Goal: Information Seeking & Learning: Learn about a topic

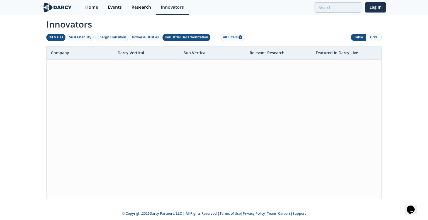
scroll to position [29294, 0]
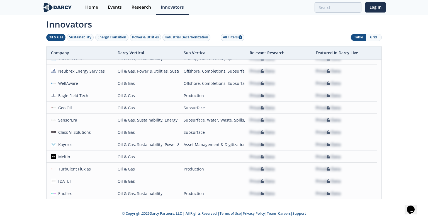
click at [62, 38] on div "Oil & Gas" at bounding box center [55, 37] width 15 height 5
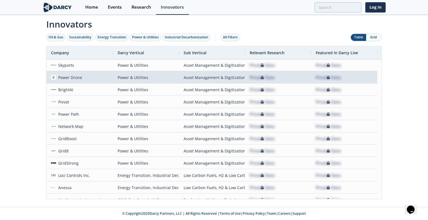
scroll to position [28, 0]
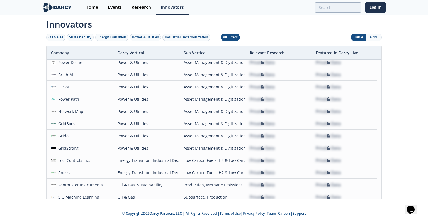
click at [231, 37] on div "All Filters" at bounding box center [230, 37] width 15 height 5
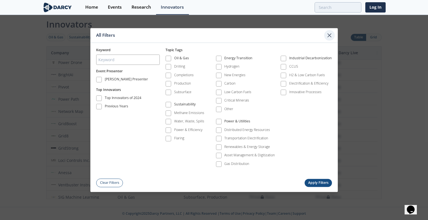
click at [329, 36] on icon at bounding box center [329, 35] width 3 height 3
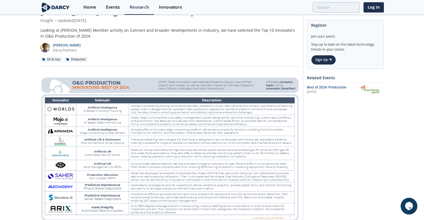
scroll to position [28, 0]
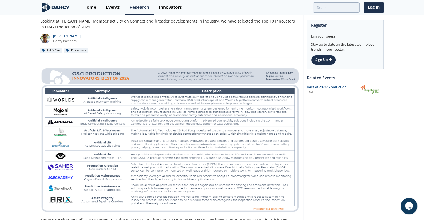
click at [57, 123] on img at bounding box center [169, 140] width 259 height 146
drag, startPoint x: 64, startPoint y: 35, endPoint x: 24, endPoint y: 72, distance: 54.6
drag, startPoint x: 82, startPoint y: 37, endPoint x: 54, endPoint y: 38, distance: 28.7
click at [54, 38] on div "Dutt Tripathi Darcy Partners" at bounding box center [169, 37] width 259 height 14
